Goal: Task Accomplishment & Management: Complete application form

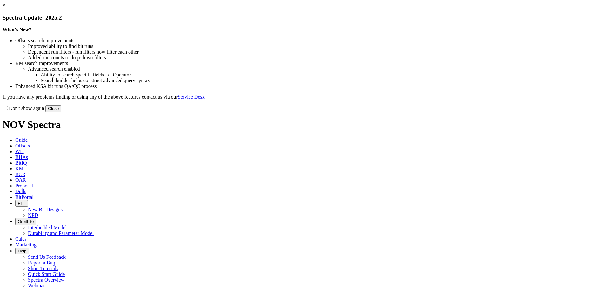
click at [5, 8] on link "×" at bounding box center [4, 5] width 3 height 5
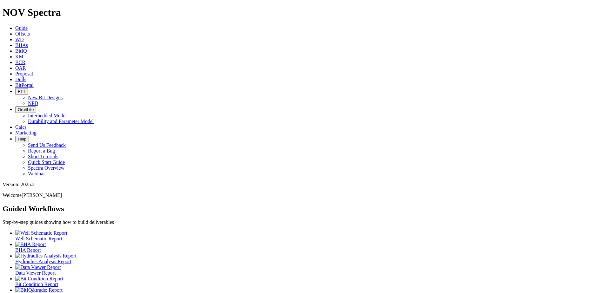
click at [15, 77] on icon at bounding box center [15, 79] width 0 height 5
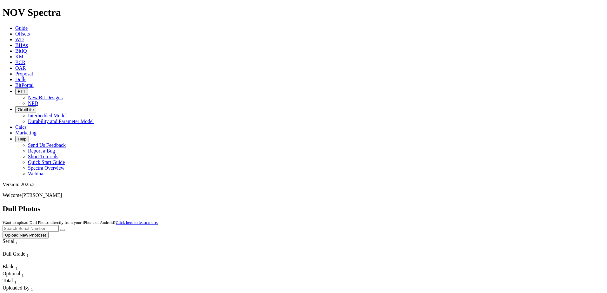
click at [59, 225] on input "text" at bounding box center [31, 228] width 56 height 7
paste input "A317161"
click at [63, 230] on icon "submit" at bounding box center [63, 230] width 0 height 0
click at [59, 225] on input "A317161" at bounding box center [31, 228] width 56 height 7
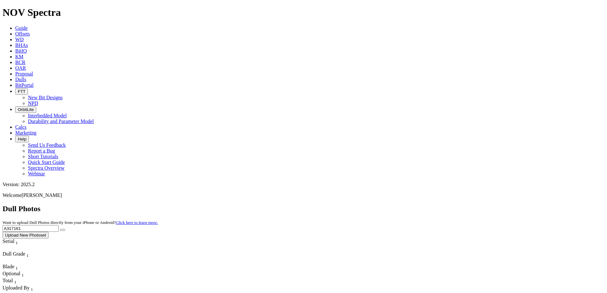
paste input "8280"
type input "A318280"
click at [65, 229] on button "submit" at bounding box center [62, 230] width 5 height 2
click at [30, 31] on span "Offsets" at bounding box center [22, 33] width 15 height 5
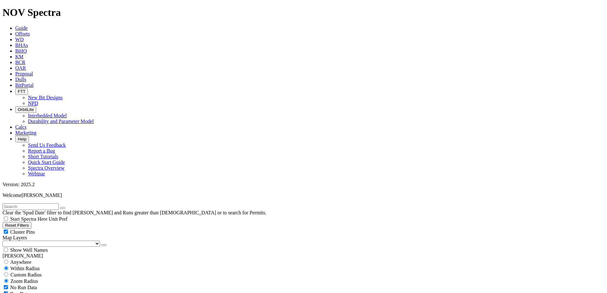
click at [56, 203] on input "text" at bounding box center [31, 206] width 56 height 7
click at [26, 77] on span "Dulls" at bounding box center [20, 79] width 11 height 5
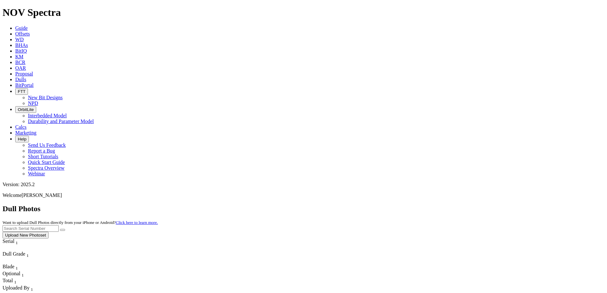
click at [59, 225] on input "text" at bounding box center [31, 228] width 56 height 7
type input "A318280"
click at [63, 230] on icon "submit" at bounding box center [63, 230] width 0 height 0
click at [49, 232] on button "Upload New Photoset" at bounding box center [26, 235] width 46 height 7
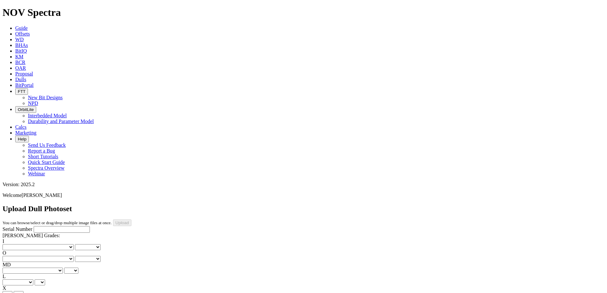
click at [62, 226] on input "Serial Number" at bounding box center [62, 229] width 56 height 7
paste input "A318280"
type input "A318280"
click at [22, 244] on select "No lost, worn or damaged cutters 0 1 2 3 4 5 6 7 8 No diamond table left on any…" at bounding box center [38, 247] width 71 height 6
select select "number:1"
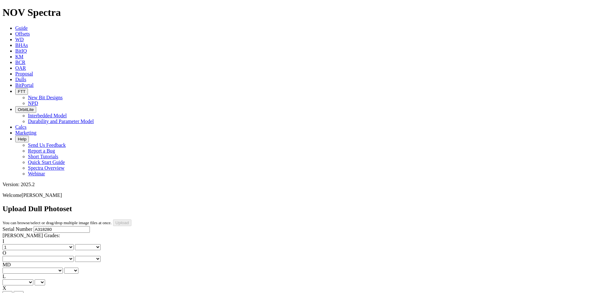
click at [13, 244] on select "No lost, worn or damaged cutters 0 1 2 3 4 5 6 7 8 No diamond table left on any…" at bounding box center [38, 247] width 71 height 6
select select "number:1"
click at [53, 256] on select "No lost, worn or damaged cutters 0 1 2 3 4 5 6 7 8 No diamond table left on any…" at bounding box center [38, 259] width 71 height 6
select select "number:1"
click at [45, 256] on select "No lost, worn or damaged cutters 0 1 2 3 4 5 6 7 8 No diamond table left on any…" at bounding box center [38, 259] width 71 height 6
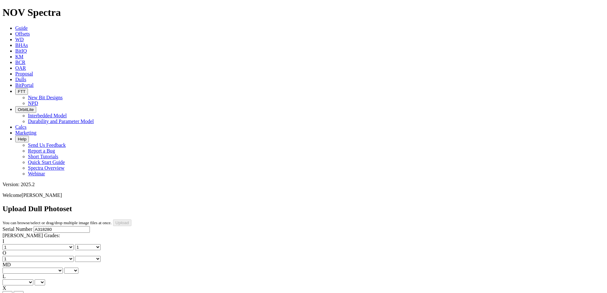
select select "number:1"
click at [27, 268] on select "BF - Bond Failure BT - Broken Teeth/Cutters BU - Balled Up Bit CR - Cored CT - …" at bounding box center [33, 271] width 60 height 6
select select "string:WT"
click at [13, 268] on select "BF - Bond Failure BT - Broken Teeth/Cutters BU - Balled Up Bit CR - Cored CT - …" at bounding box center [33, 271] width 60 height 6
select select "string:WT"
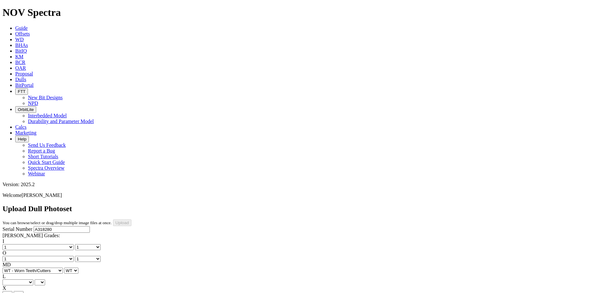
click at [33, 280] on select "A - All C - Cone G - Gauge N - Nose S - Shoulder T - Taper" at bounding box center [18, 283] width 31 height 6
select select "string:A"
click at [33, 280] on select "A - All C - Cone G - Gauge N - Nose S - Shoulder T - Taper" at bounding box center [18, 283] width 31 height 6
select select "string:A"
click at [12, 291] on select "X" at bounding box center [8, 294] width 10 height 6
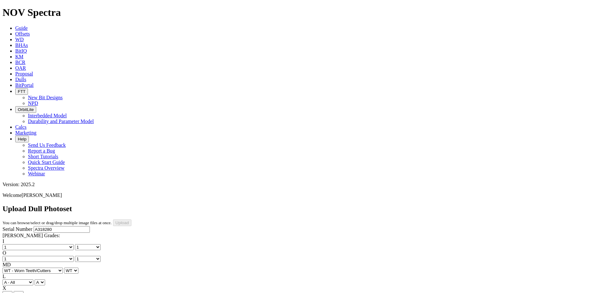
select select "string:X"
click at [12, 291] on select "X" at bounding box center [8, 294] width 10 height 6
select select "string:X"
select select "string:I"
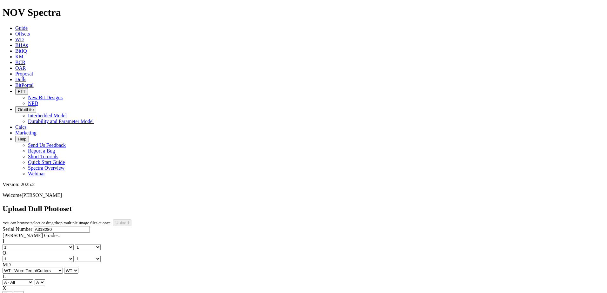
select select "string:I"
select select "string:CT"
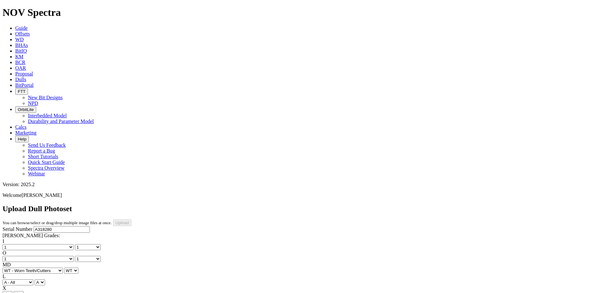
select select "string:CT"
select select "string:_"
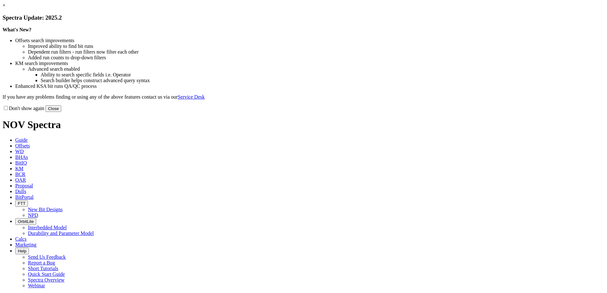
click at [5, 8] on link "×" at bounding box center [4, 5] width 3 height 5
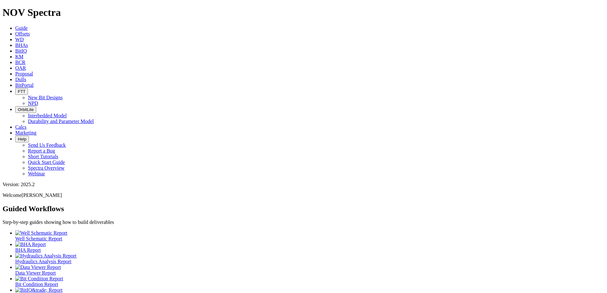
click at [26, 77] on span "Dulls" at bounding box center [20, 79] width 11 height 5
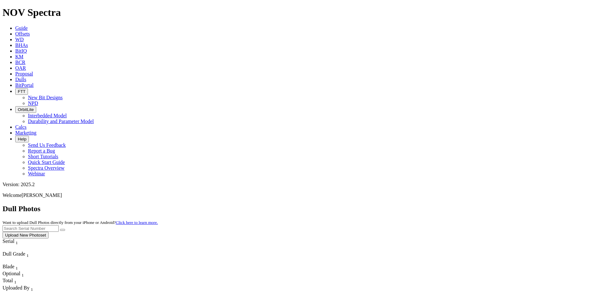
click at [59, 225] on input "text" at bounding box center [31, 228] width 56 height 7
paste input "A317161"
click at [63, 230] on icon "submit" at bounding box center [63, 230] width 0 height 0
click at [59, 225] on input "A317161" at bounding box center [31, 228] width 56 height 7
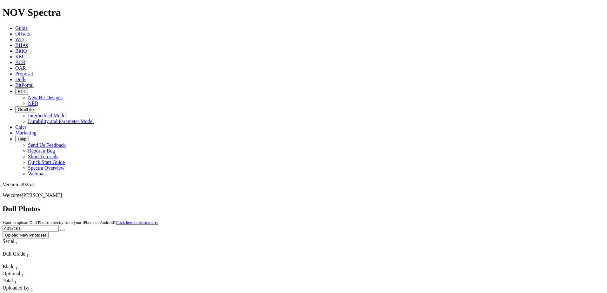
paste input "F31675"
click at [63, 230] on icon "submit" at bounding box center [63, 230] width 0 height 0
click at [59, 225] on input "F316751" at bounding box center [31, 228] width 56 height 7
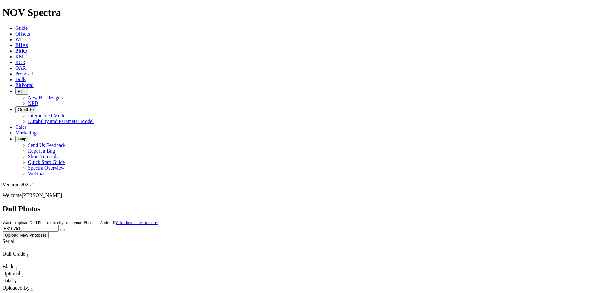
paste input "A31716"
type input "A317161"
click at [63, 230] on icon "submit" at bounding box center [63, 230] width 0 height 0
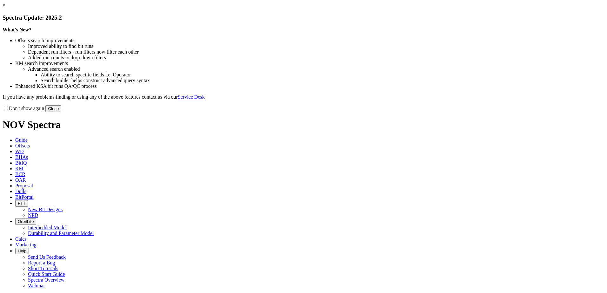
click at [61, 112] on button "Close" at bounding box center [53, 108] width 16 height 7
